Goal: Navigation & Orientation: Find specific page/section

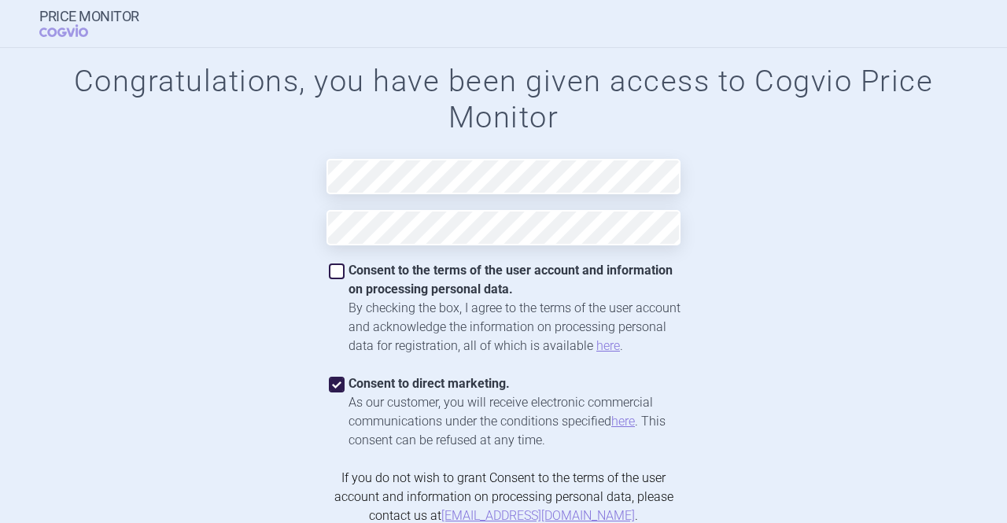
click at [338, 275] on span at bounding box center [337, 272] width 16 height 16
checkbox input "true"
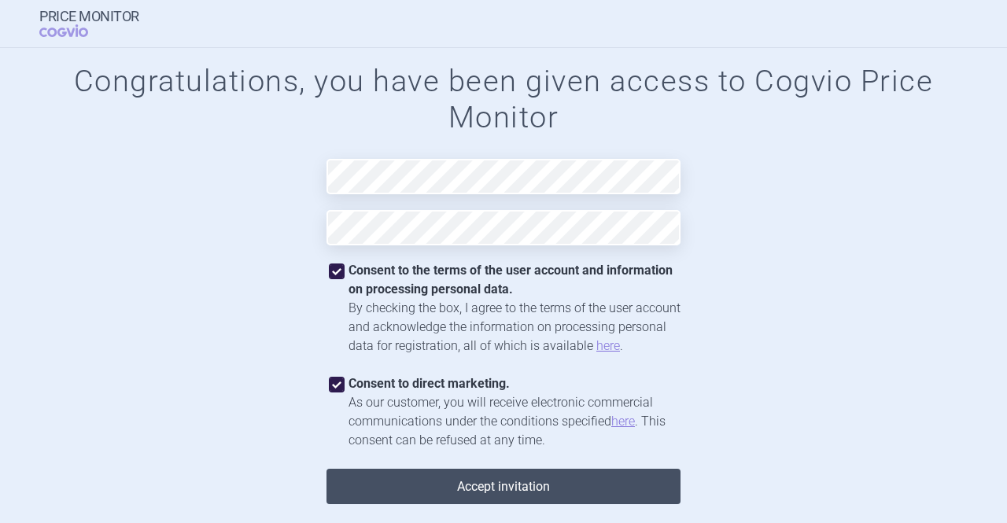
click at [474, 488] on button "Accept invitation" at bounding box center [504, 486] width 354 height 35
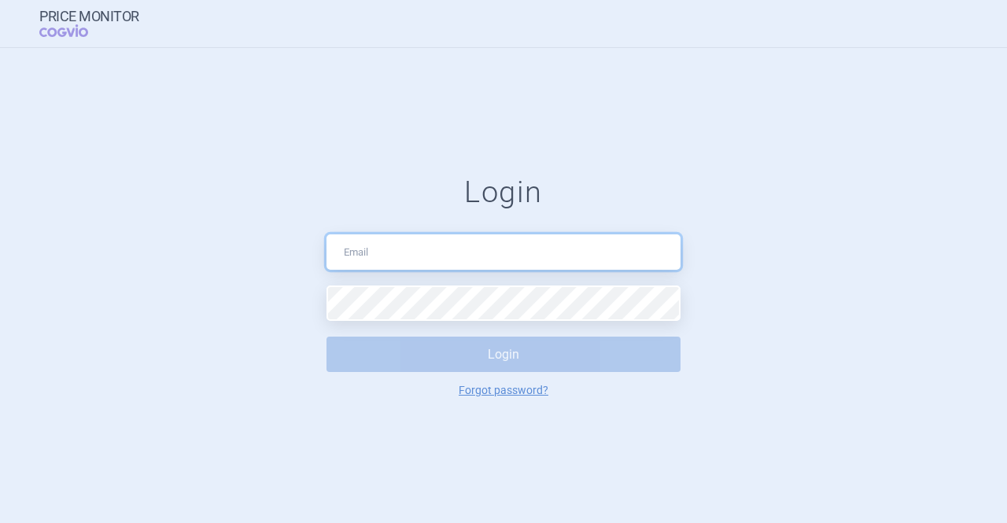
click at [399, 254] on input "text" at bounding box center [504, 252] width 354 height 35
type input "[PERSON_NAME][EMAIL_ADDRESS][PERSON_NAME][DOMAIN_NAME]"
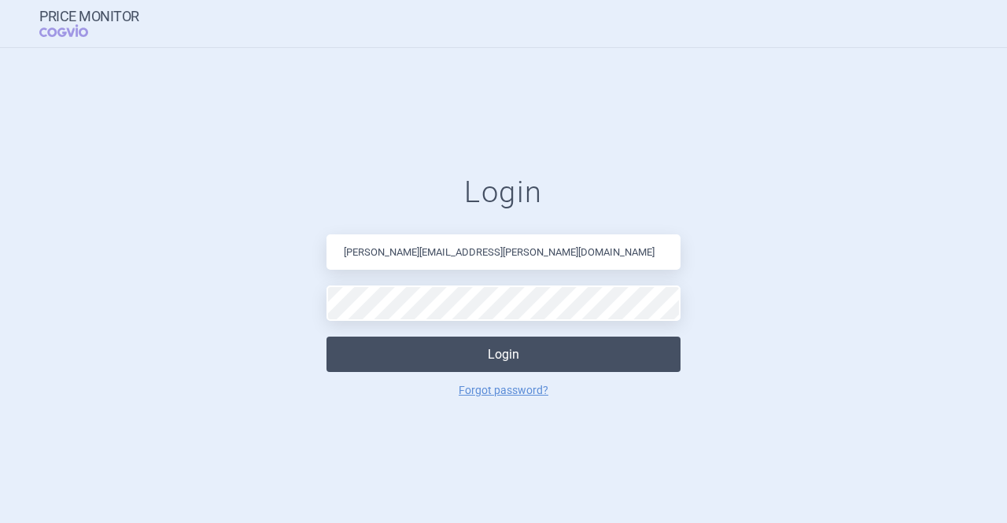
click at [473, 359] on button "Login" at bounding box center [504, 354] width 354 height 35
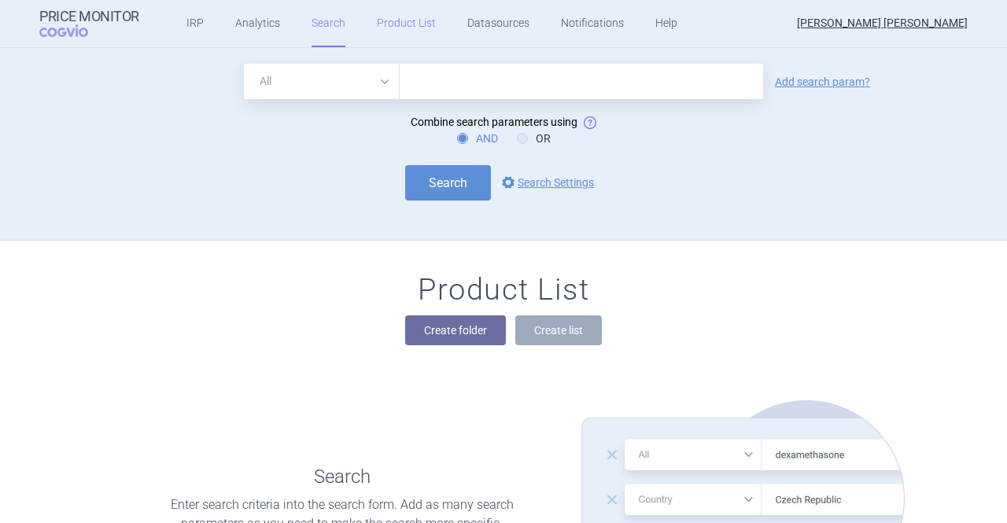
click at [407, 20] on link "Product List" at bounding box center [406, 23] width 59 height 47
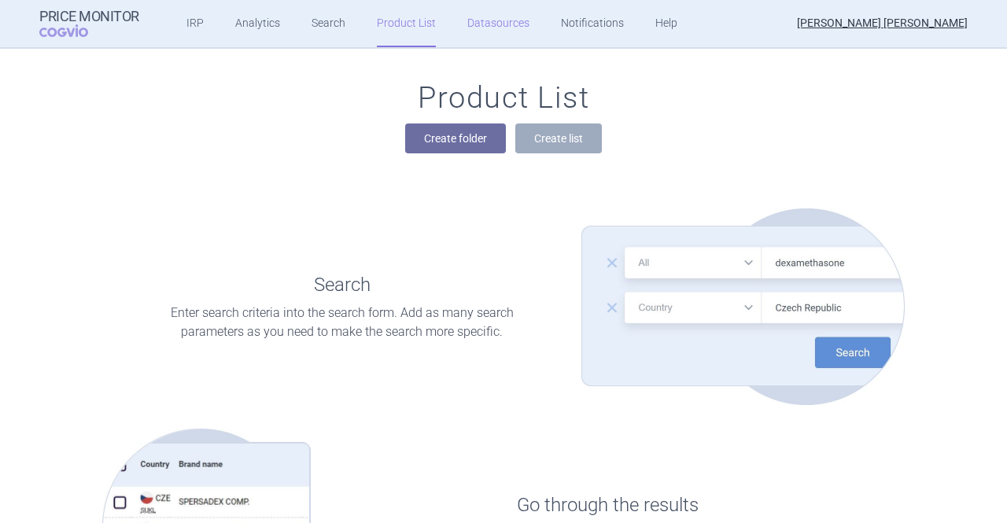
click at [487, 23] on link "Datasources" at bounding box center [498, 23] width 62 height 47
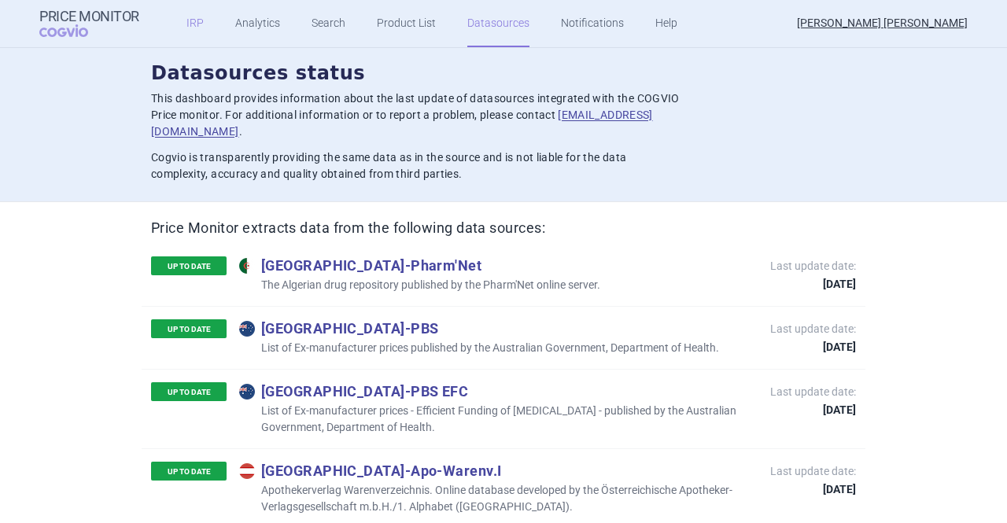
click at [191, 24] on link "IRP" at bounding box center [195, 23] width 17 height 47
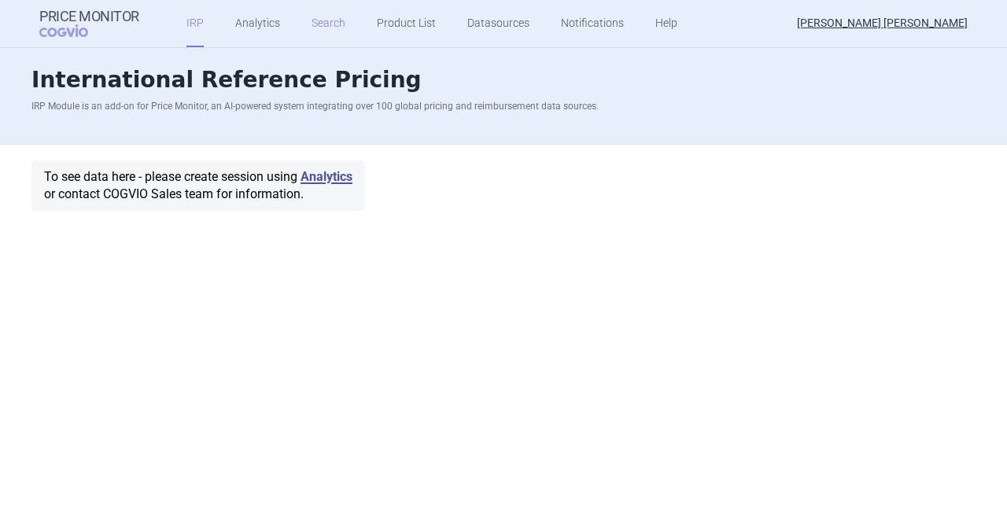
click at [321, 24] on link "Search" at bounding box center [329, 23] width 34 height 47
